Goal: Information Seeking & Learning: Learn about a topic

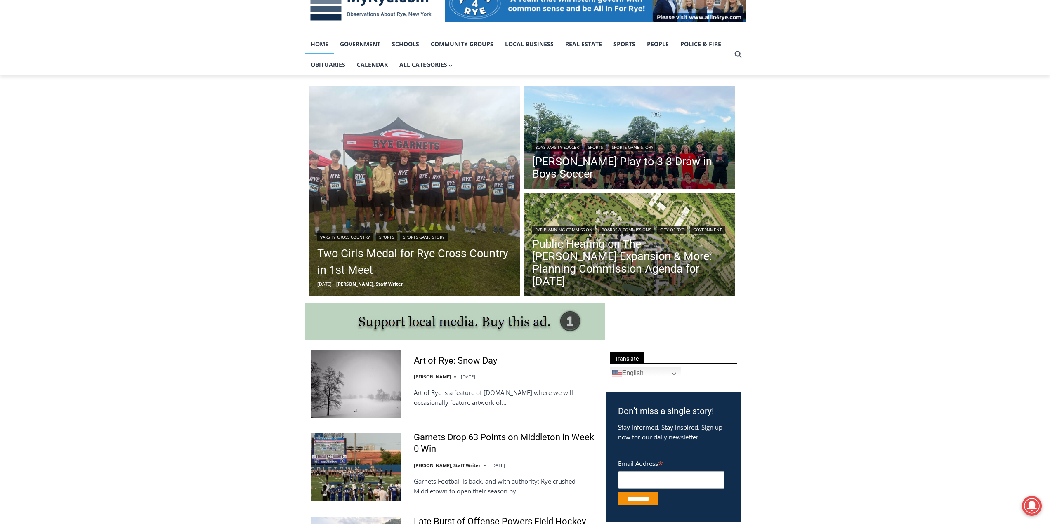
scroll to position [165, 0]
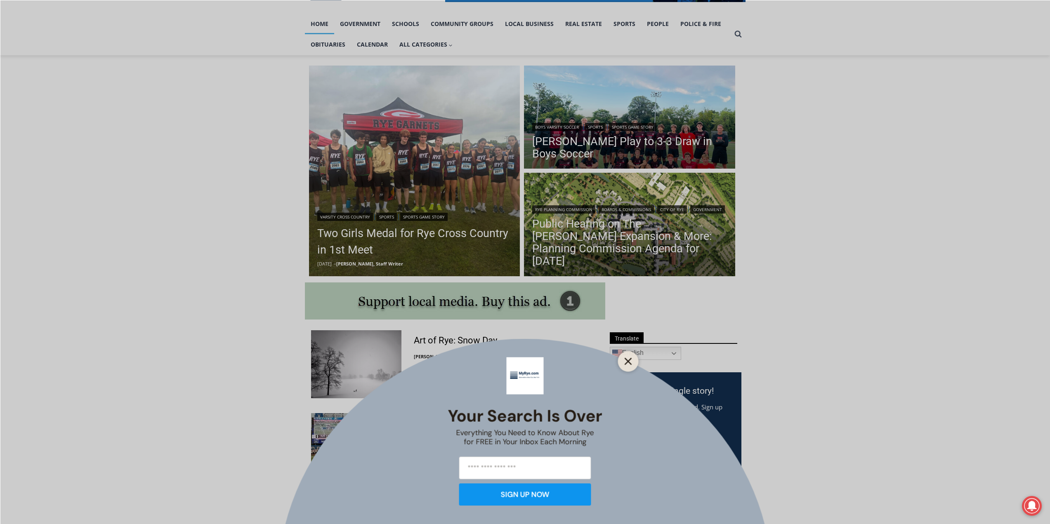
click at [627, 358] on icon "Close" at bounding box center [627, 361] width 7 height 7
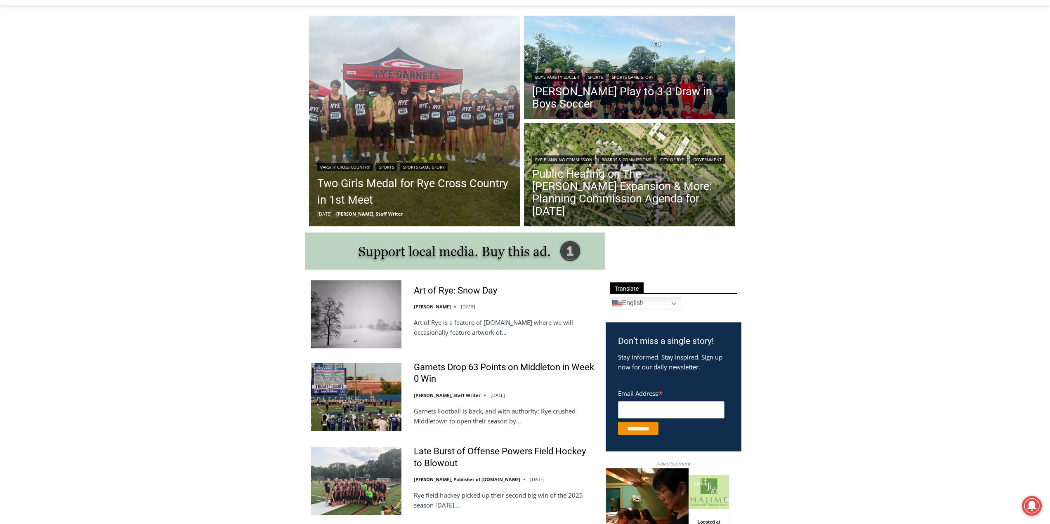
scroll to position [206, 0]
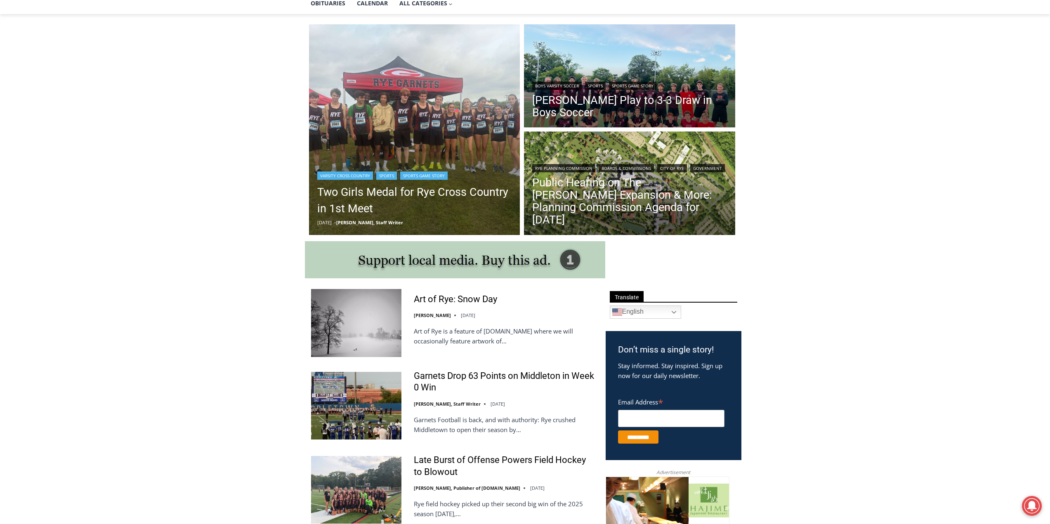
click at [473, 133] on img "Read More Two Girls Medal for Rye Cross Country in 1st Meet" at bounding box center [414, 129] width 211 height 211
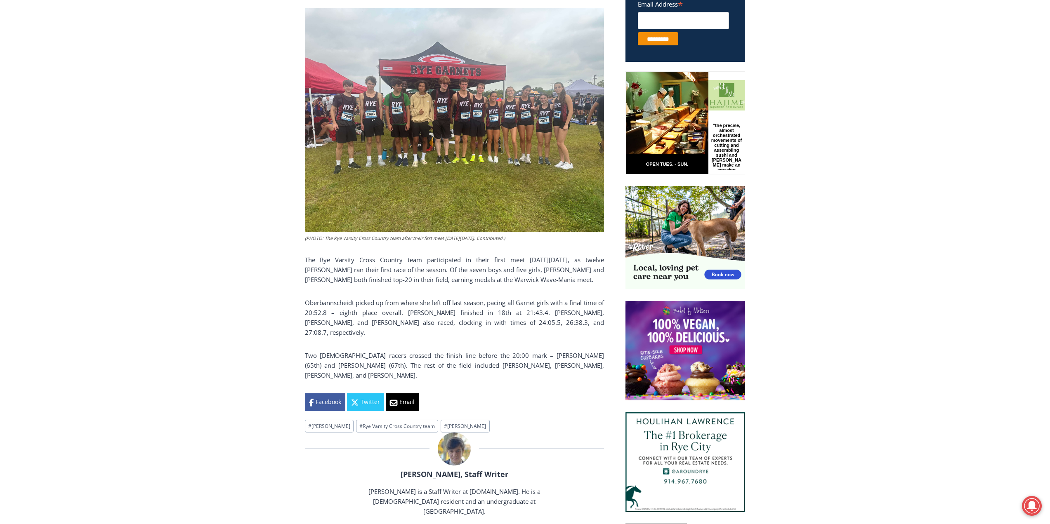
scroll to position [371, 0]
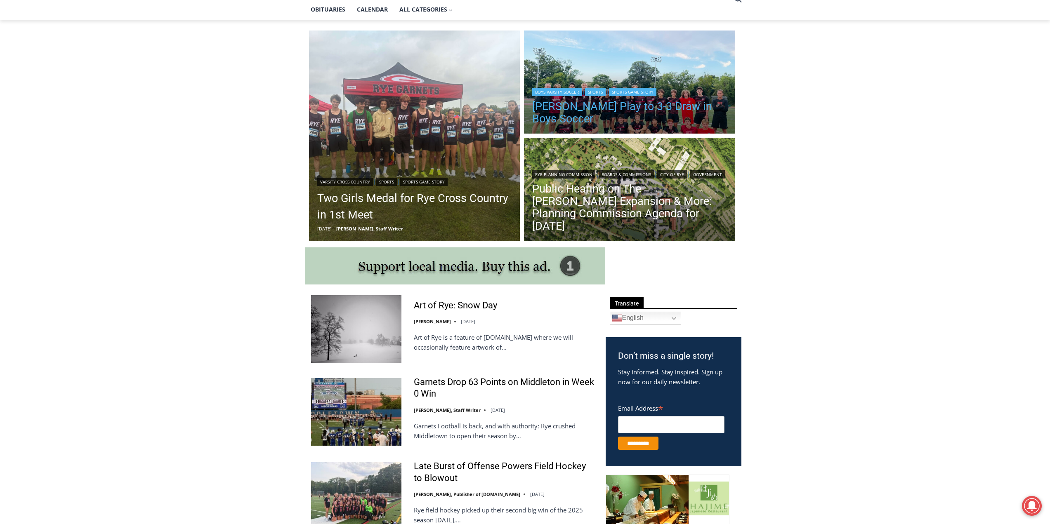
click at [584, 101] on link "[PERSON_NAME] Play to 3-3 Draw in Boys Soccer" at bounding box center [629, 112] width 195 height 25
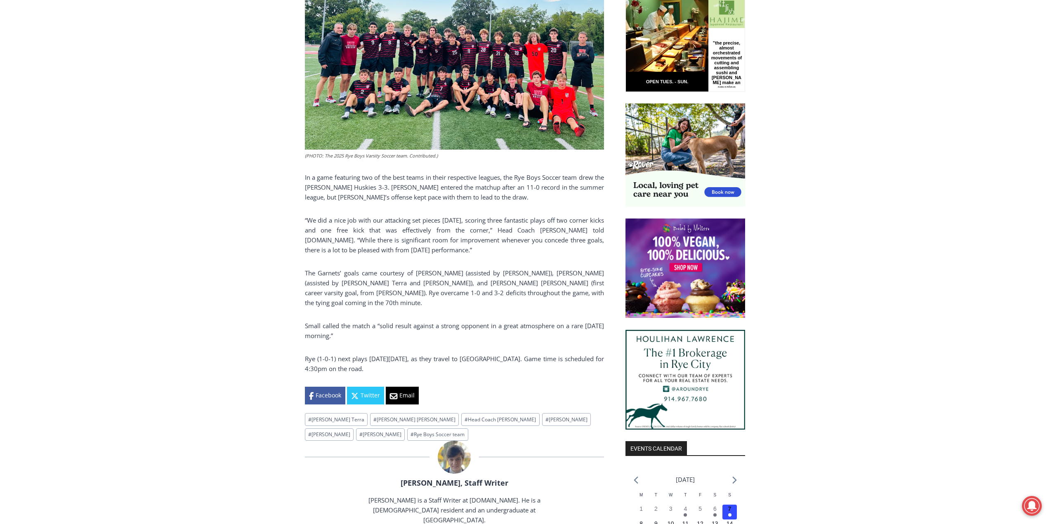
scroll to position [454, 0]
